Goal: Navigation & Orientation: Find specific page/section

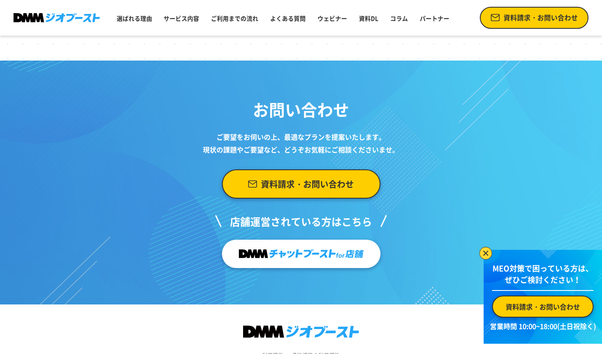
scroll to position [3271, 0]
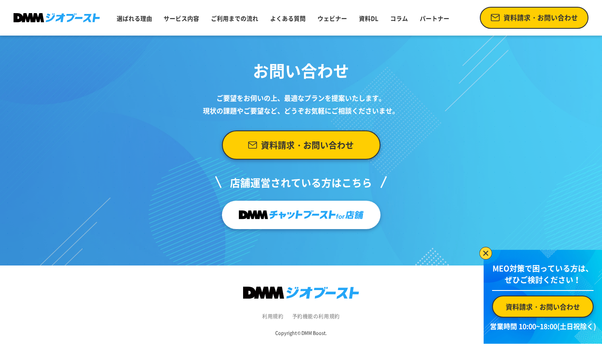
click at [488, 254] on img at bounding box center [486, 253] width 13 height 13
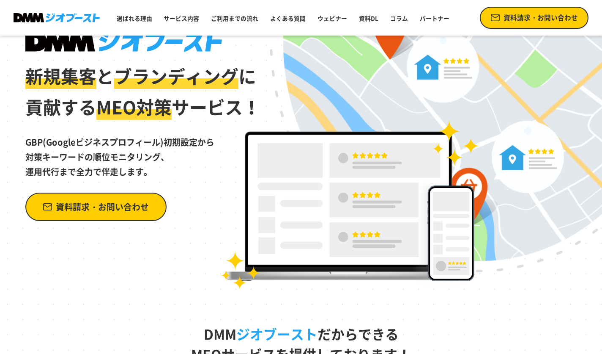
scroll to position [0, 0]
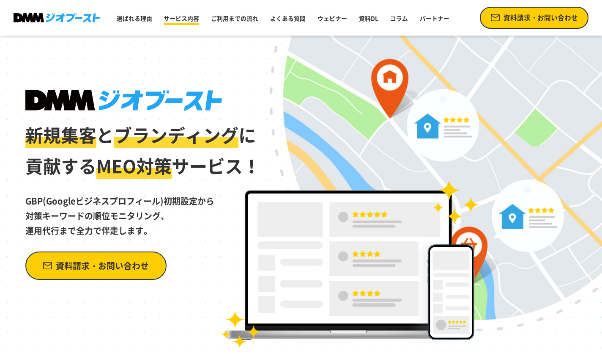
click at [181, 22] on link "サービス内容" at bounding box center [181, 18] width 42 height 15
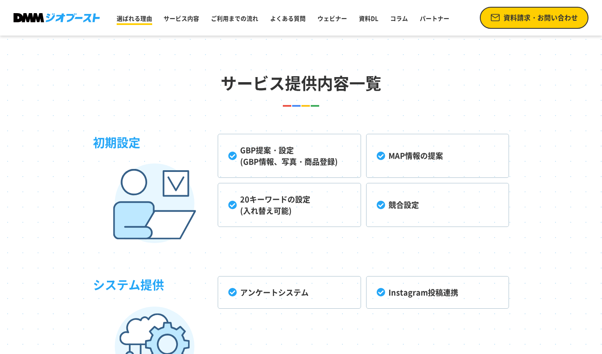
click at [140, 21] on link "選ばれる理由" at bounding box center [134, 18] width 42 height 15
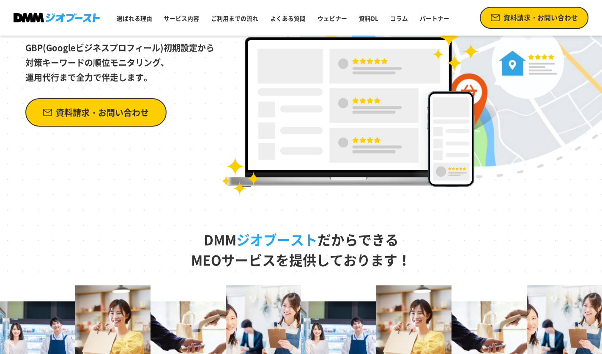
scroll to position [0, 0]
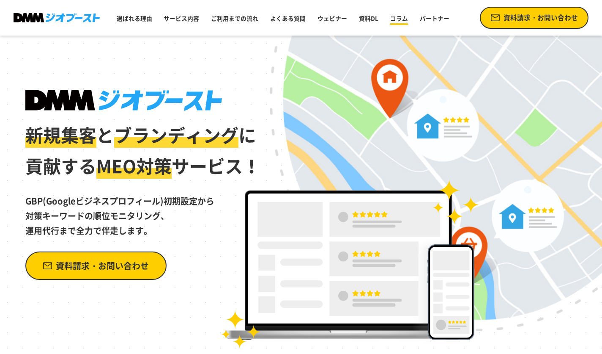
click at [388, 14] on link "コラム" at bounding box center [399, 18] width 25 height 15
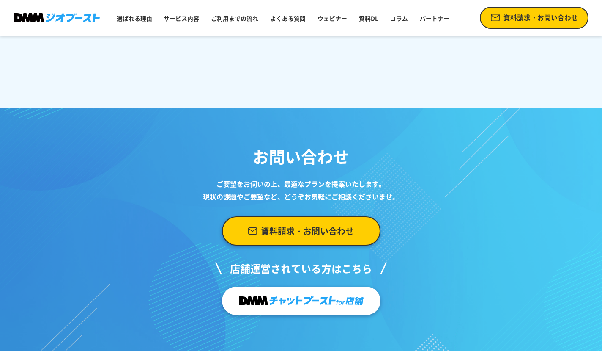
scroll to position [297, 0]
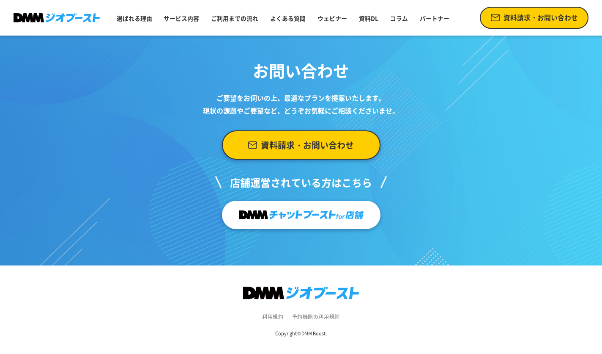
click at [316, 333] on small "Copyright © DMM Boost." at bounding box center [301, 333] width 52 height 7
click at [288, 333] on small "Copyright © DMM Boost." at bounding box center [301, 333] width 52 height 7
click at [269, 317] on link "利用規約" at bounding box center [272, 317] width 21 height 8
